Goal: Browse casually

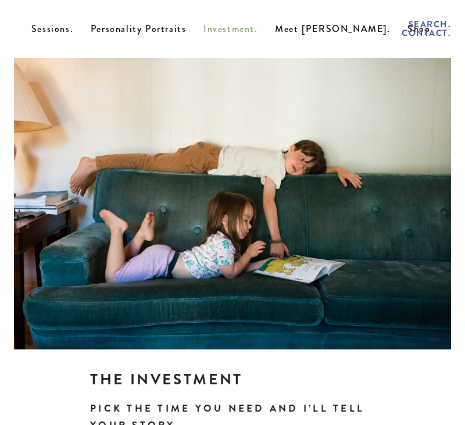
click at [14, 29] on img at bounding box center [14, 29] width 0 height 0
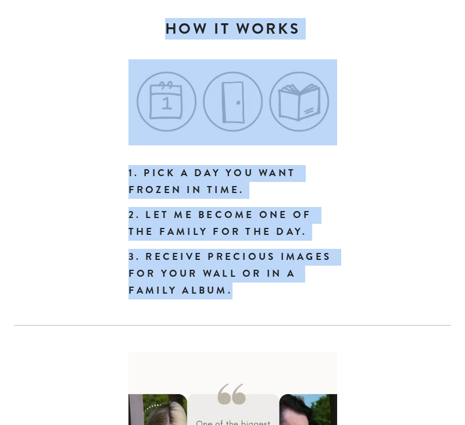
scroll to position [2033, 0]
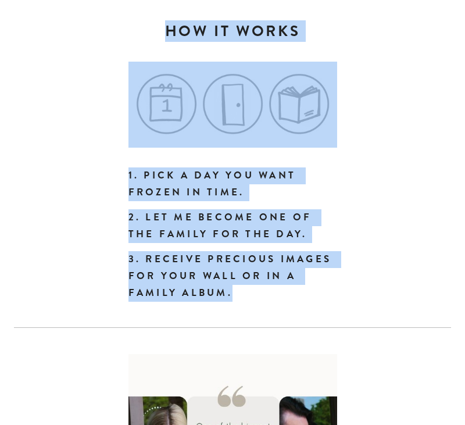
drag, startPoint x: 80, startPoint y: 162, endPoint x: 241, endPoint y: 301, distance: 212.9
copy div "Boise Photographer specializing in real moments of every day life Documentary p…"
click at [361, 293] on div "1. Pick a day you want frozen in time. 2. Let me become one of the family for t…" at bounding box center [232, 181] width 457 height 259
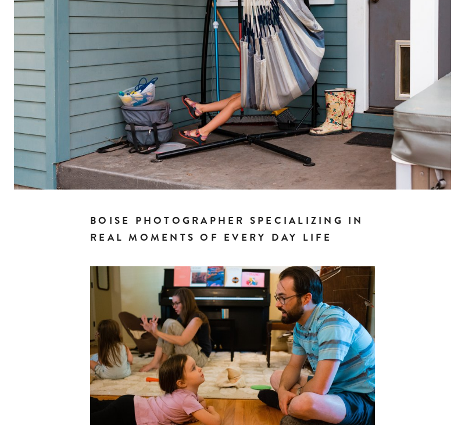
scroll to position [0, 0]
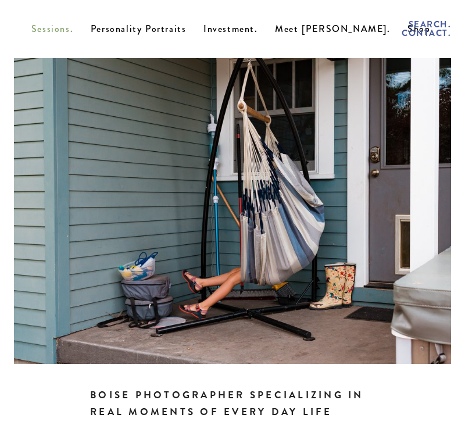
click at [73, 28] on span "Sessions." at bounding box center [52, 28] width 42 height 13
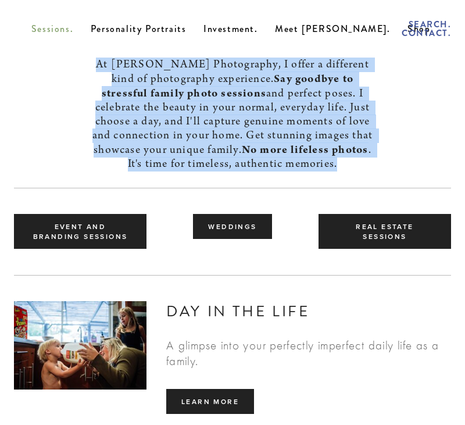
drag, startPoint x: 111, startPoint y: 59, endPoint x: 348, endPoint y: 173, distance: 263.0
click at [348, 173] on div "At [PERSON_NAME] Photography, I offer a different kind of photography experienc…" at bounding box center [232, 174] width 457 height 233
copy div "At Laney Photography, I offer a different kind of photography experience. Say g…"
click at [317, 28] on span "Meet [PERSON_NAME]." at bounding box center [332, 28] width 115 height 13
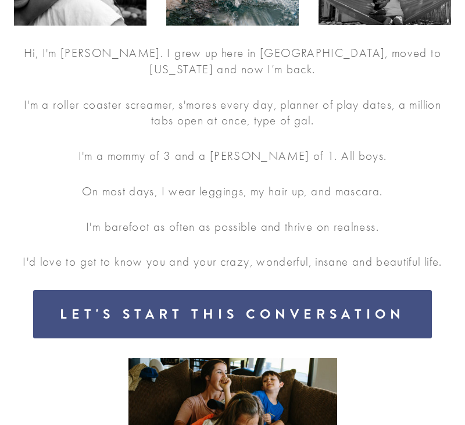
scroll to position [174, 0]
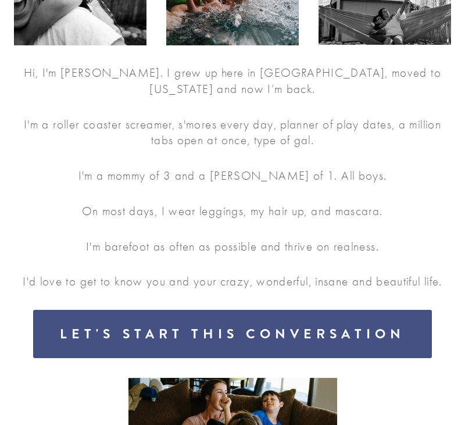
drag, startPoint x: 21, startPoint y: 74, endPoint x: 468, endPoint y: 284, distance: 493.0
copy div "Hi, I'm Jolyn Laney. I grew up here in Boise, moved to Texas and now I’m back. …"
